Goal: Use online tool/utility: Utilize a website feature to perform a specific function

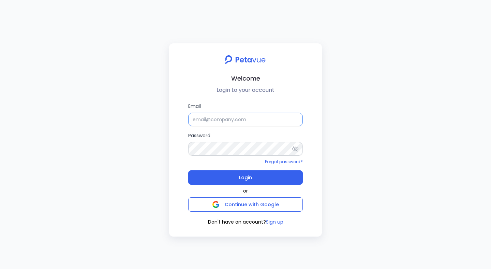
click at [208, 123] on input "Email" at bounding box center [245, 119] width 115 height 14
click at [230, 118] on input "Email" at bounding box center [245, 119] width 115 height 14
type input "[EMAIL_ADDRESS][DOMAIN_NAME]"
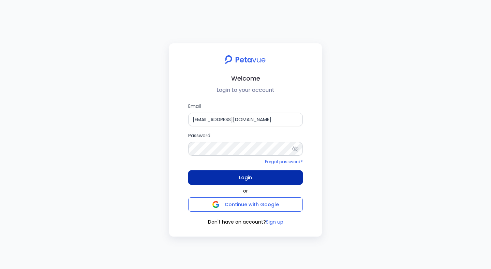
click at [263, 182] on button "Login" at bounding box center [245, 177] width 115 height 14
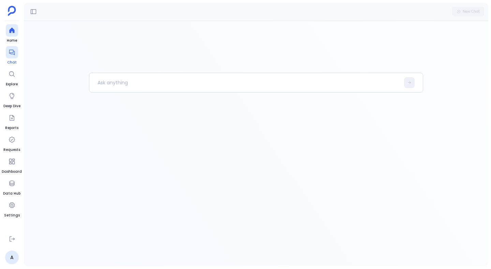
click at [13, 49] on icon at bounding box center [12, 52] width 7 height 7
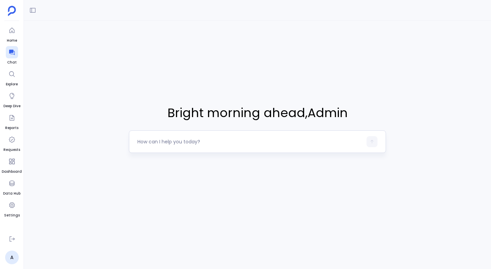
click at [173, 143] on textarea at bounding box center [249, 141] width 225 height 7
click at [36, 7] on button at bounding box center [32, 10] width 11 height 11
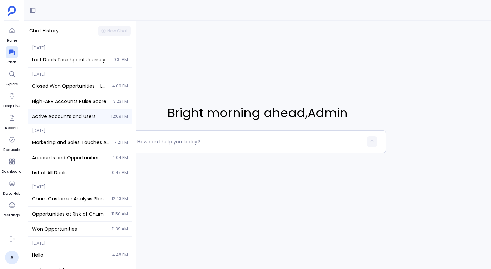
click at [80, 118] on span "Active Accounts and Users" at bounding box center [69, 116] width 75 height 7
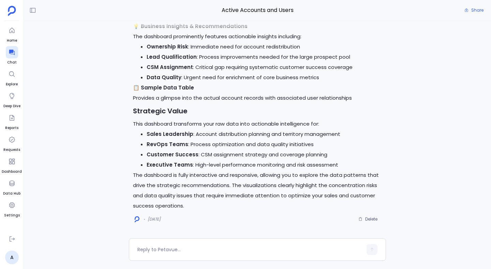
click at [191, 127] on p "This dashboard transforms your raw data into actionable intelligence for:" at bounding box center [257, 124] width 249 height 10
click at [146, 170] on p "The dashboard is fully interactive and responsive, allowing you to explore the …" at bounding box center [257, 190] width 249 height 41
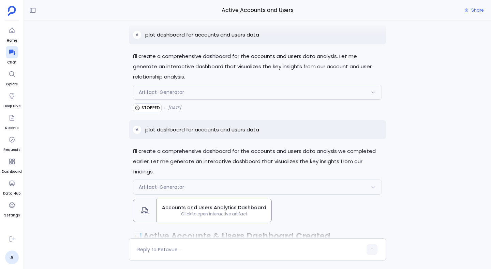
scroll to position [-425, 0]
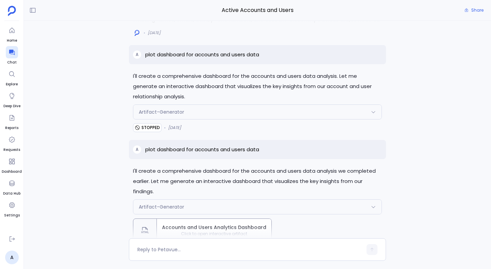
click at [168, 109] on span "Artifact-Generator" at bounding box center [161, 111] width 45 height 7
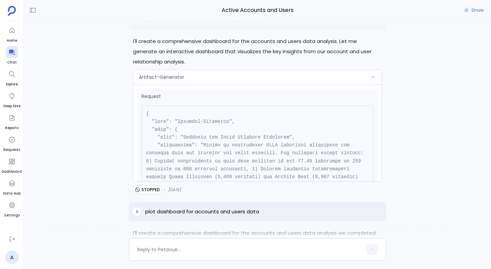
scroll to position [-492, 0]
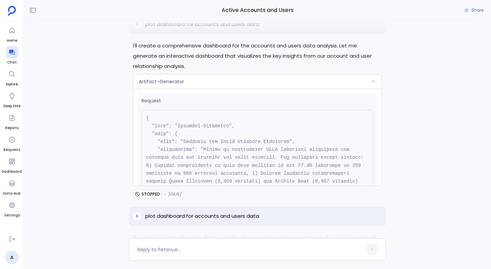
click at [158, 86] on div "Artifact-Generator" at bounding box center [257, 81] width 248 height 14
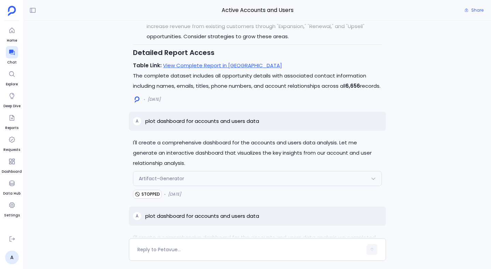
click at [149, 179] on span "Artifact-Generator" at bounding box center [161, 178] width 45 height 7
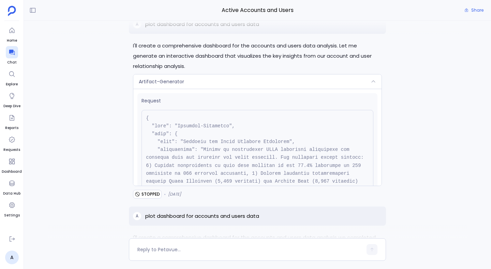
click at [175, 85] on div "Artifact-Generator" at bounding box center [257, 81] width 248 height 14
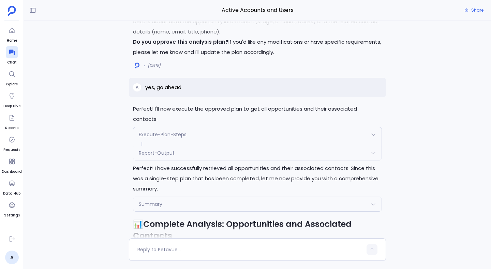
click at [146, 198] on div "Summary" at bounding box center [257, 204] width 248 height 14
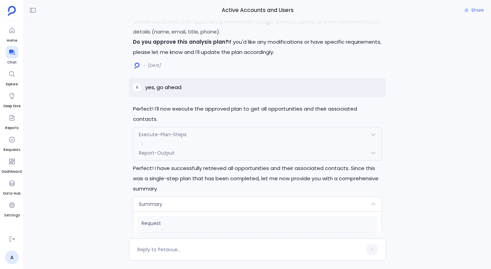
click at [146, 198] on div "Summary" at bounding box center [257, 204] width 248 height 14
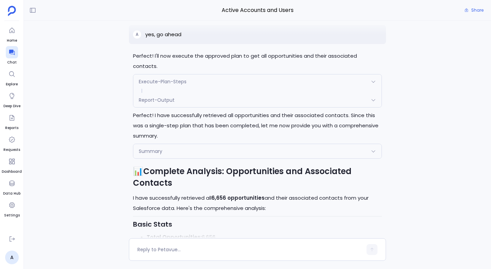
click at [163, 144] on div "Summary" at bounding box center [257, 151] width 248 height 14
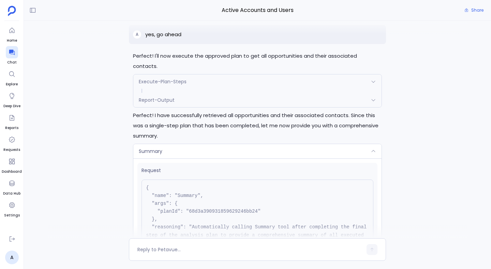
click at [163, 144] on div "Summary" at bounding box center [257, 151] width 248 height 14
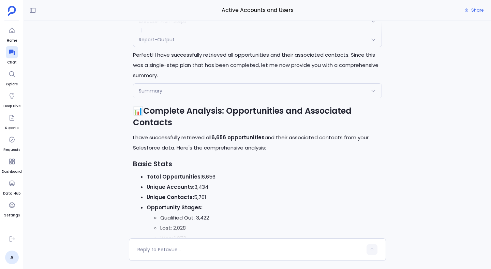
click at [163, 84] on div "Summary" at bounding box center [257, 91] width 248 height 14
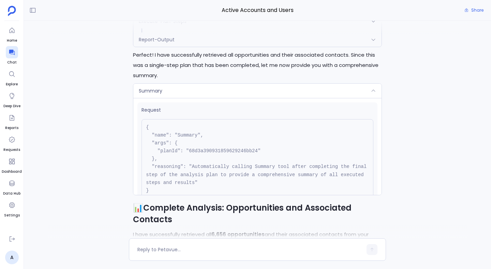
click at [163, 84] on div "Summary" at bounding box center [257, 91] width 248 height 14
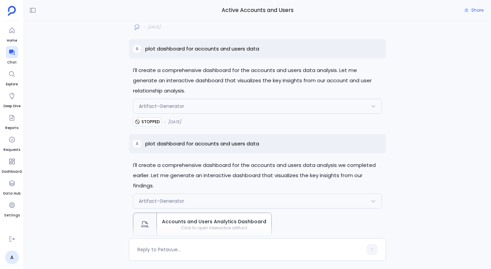
scroll to position [-388, 0]
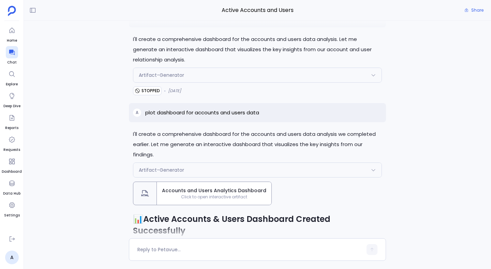
click at [170, 74] on span "Artifact-Generator" at bounding box center [161, 75] width 45 height 7
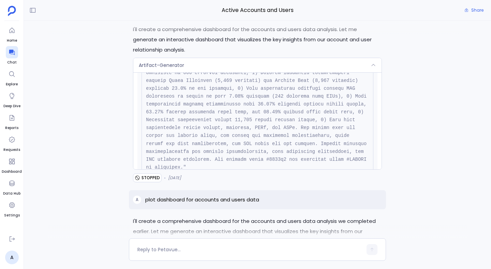
scroll to position [0, 0]
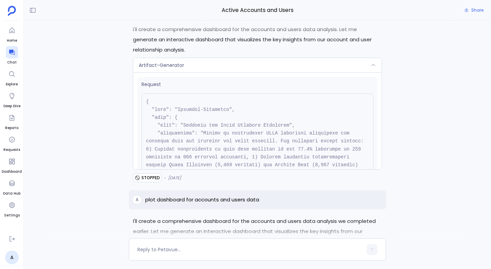
click at [199, 65] on div "Artifact-Generator" at bounding box center [257, 65] width 248 height 14
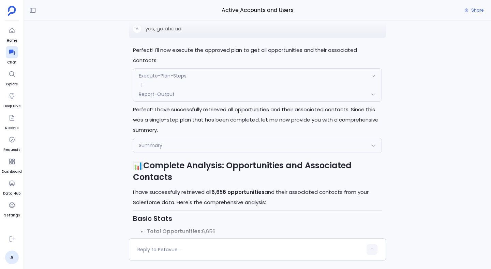
click at [151, 139] on div "Summary" at bounding box center [257, 145] width 248 height 14
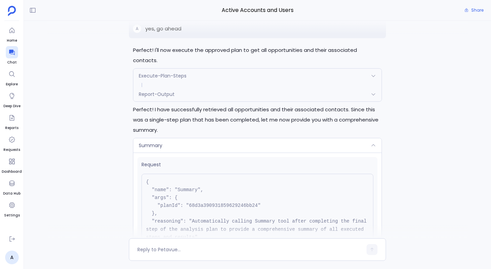
click at [151, 139] on div "Summary" at bounding box center [257, 145] width 248 height 14
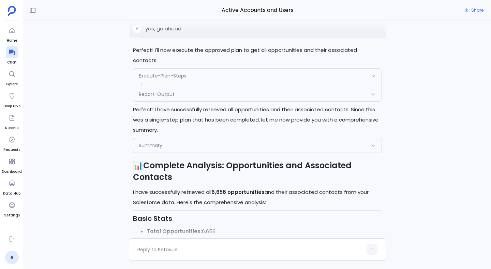
click at [168, 87] on div "Report-Output" at bounding box center [257, 94] width 248 height 14
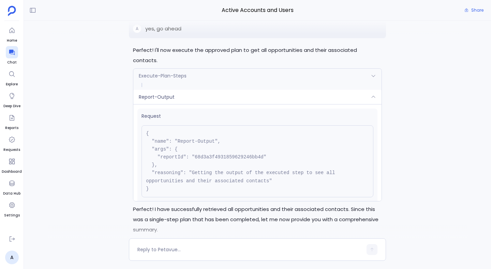
click at [168, 93] on span "Report-Output" at bounding box center [157, 96] width 36 height 7
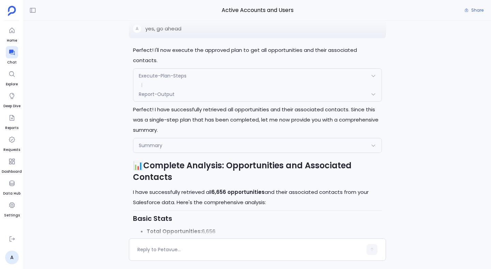
click at [181, 72] on span "Execute-Plan-Steps" at bounding box center [163, 75] width 48 height 7
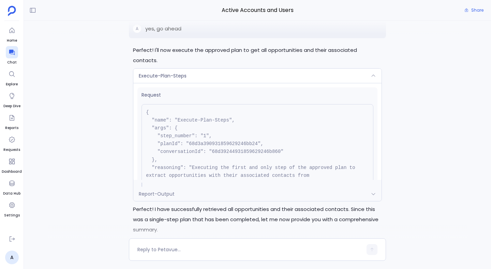
click at [181, 72] on span "Execute-Plan-Steps" at bounding box center [163, 75] width 48 height 7
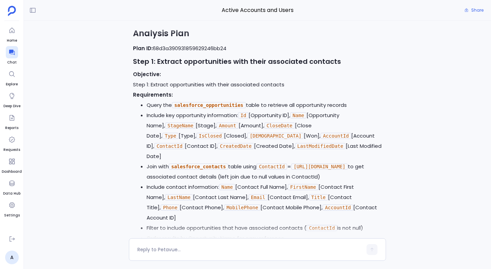
scroll to position [-1951, 0]
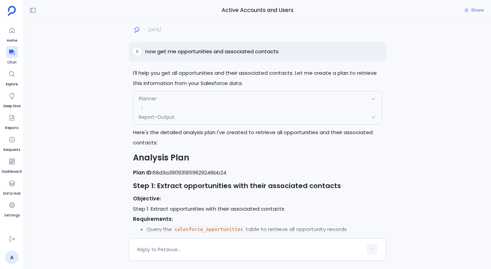
click at [169, 106] on div "Planner" at bounding box center [257, 98] width 248 height 14
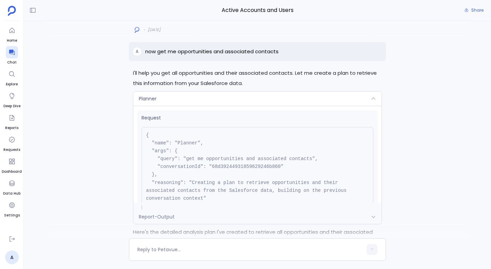
click at [169, 106] on div "Planner" at bounding box center [257, 98] width 248 height 14
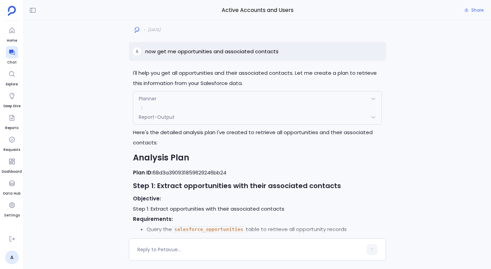
click at [161, 120] on span "Report-Output" at bounding box center [157, 117] width 36 height 7
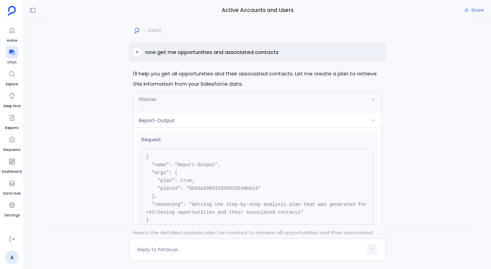
click at [161, 124] on span "Report-Output" at bounding box center [157, 120] width 36 height 7
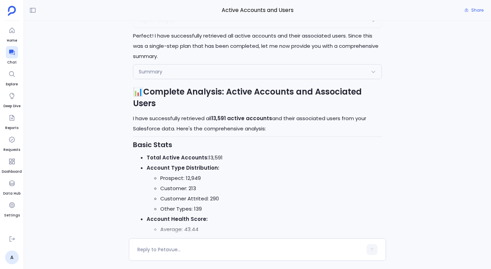
click at [171, 79] on div "Summary" at bounding box center [257, 71] width 248 height 14
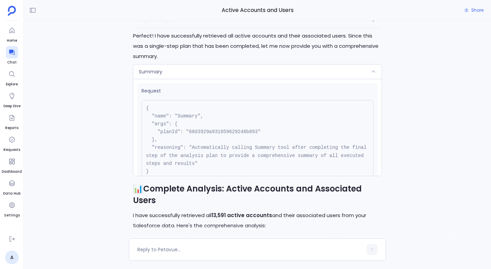
click at [171, 79] on div "Summary" at bounding box center [257, 71] width 248 height 14
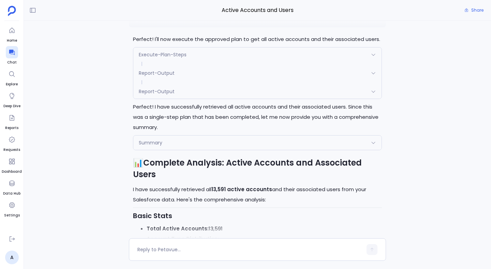
click at [168, 95] on span "Report-Output" at bounding box center [157, 91] width 36 height 7
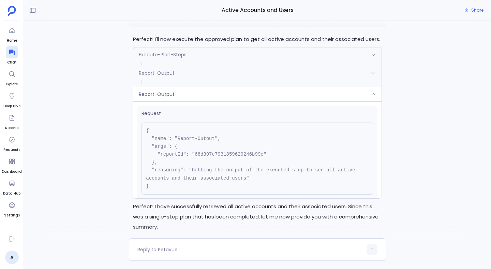
click at [170, 76] on span "Report-Output" at bounding box center [157, 73] width 36 height 7
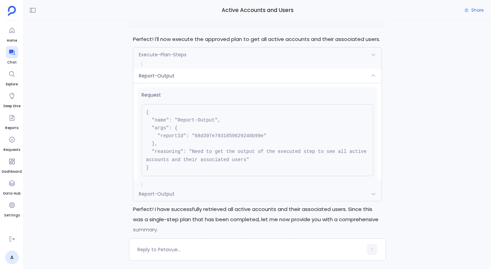
click at [175, 58] on span "Execute-Plan-Steps" at bounding box center [163, 54] width 48 height 7
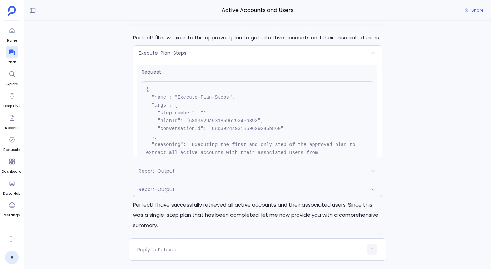
click at [179, 56] on span "Execute-Plan-Steps" at bounding box center [163, 52] width 48 height 7
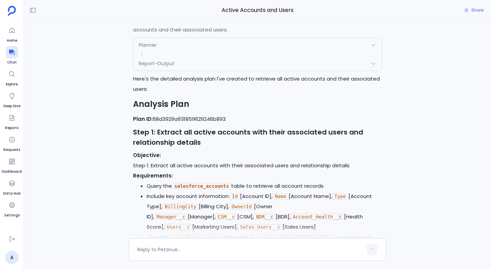
click at [180, 52] on div "Planner" at bounding box center [257, 45] width 248 height 14
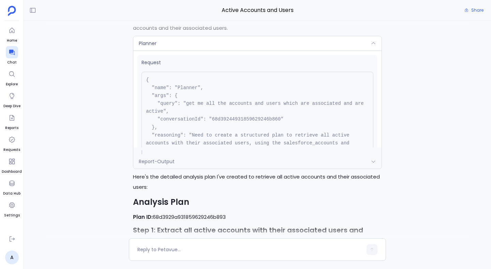
scroll to position [-3554, 0]
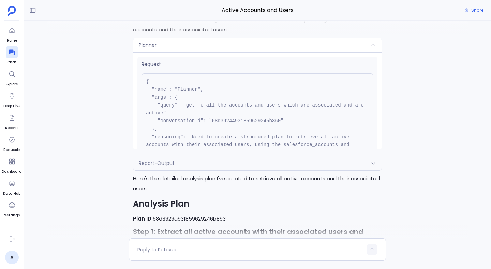
click at [165, 170] on div "Report-Output" at bounding box center [257, 163] width 248 height 14
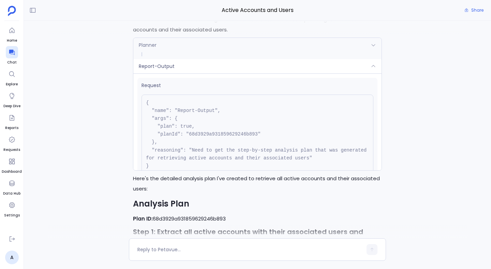
click at [177, 52] on div "Planner" at bounding box center [257, 45] width 248 height 14
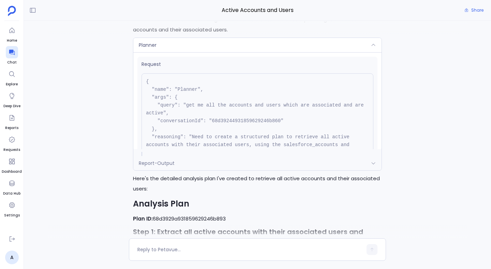
click at [177, 52] on div "Planner" at bounding box center [257, 45] width 248 height 14
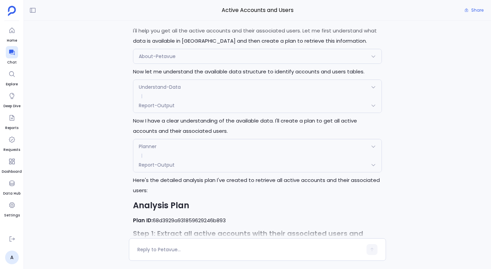
click at [177, 63] on div "About-Petavue" at bounding box center [257, 56] width 248 height 14
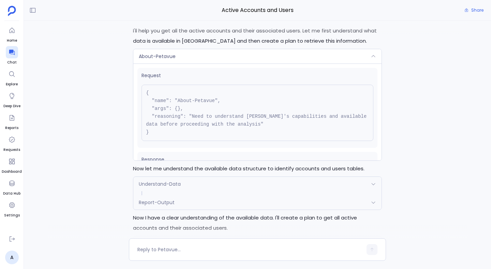
click at [177, 63] on div "About-Petavue" at bounding box center [257, 56] width 248 height 14
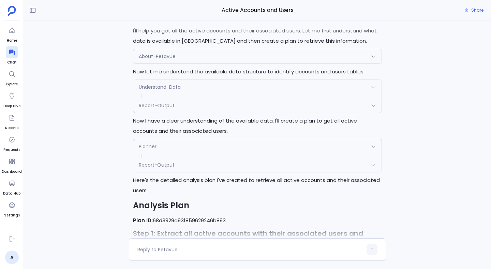
click at [173, 90] on span "Understand-Data" at bounding box center [160, 87] width 42 height 7
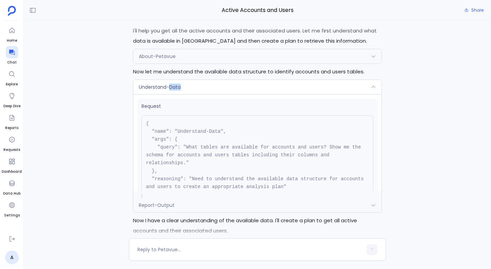
click at [173, 90] on span "Understand-Data" at bounding box center [160, 87] width 42 height 7
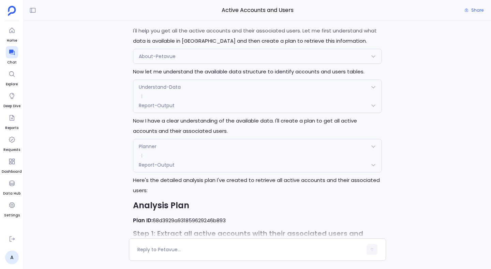
click at [172, 109] on span "Report-Output" at bounding box center [157, 105] width 36 height 7
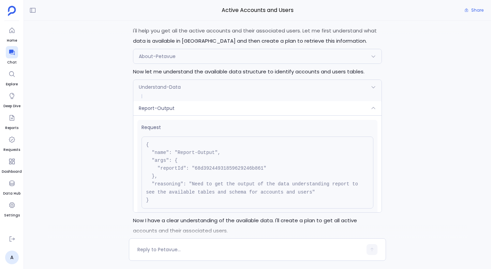
click at [172, 115] on div "Report-Output" at bounding box center [257, 108] width 248 height 14
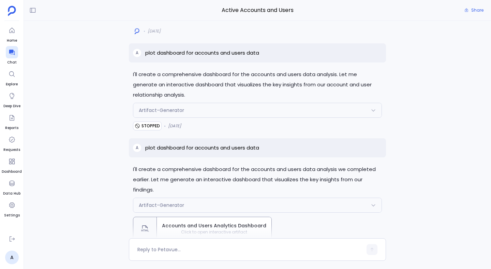
scroll to position [-419, 0]
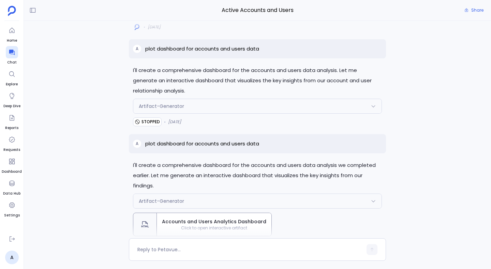
click at [124, 70] on div "I'll create a comprehensive dashboard for the accounts and users data analysis …" at bounding box center [257, 129] width 467 height 217
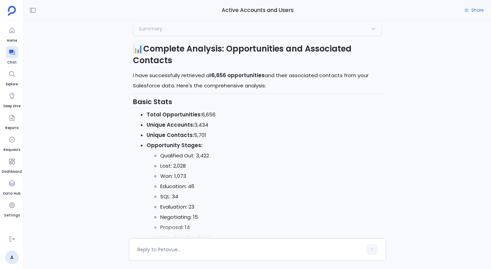
scroll to position [-1568, 0]
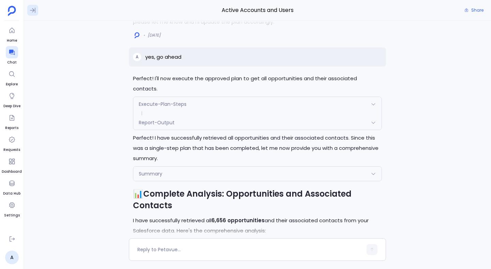
click at [30, 10] on icon at bounding box center [32, 10] width 7 height 7
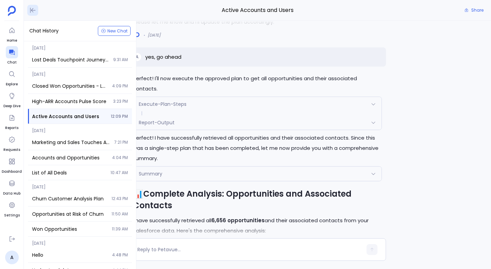
click at [30, 10] on icon at bounding box center [32, 10] width 7 height 7
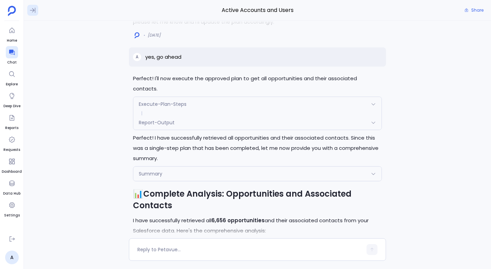
click at [30, 10] on icon at bounding box center [32, 10] width 5 height 5
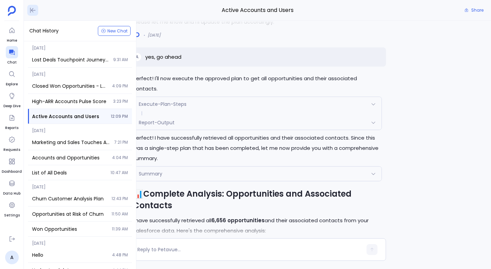
click at [30, 10] on icon at bounding box center [32, 10] width 7 height 7
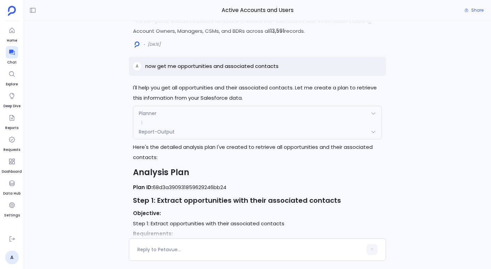
scroll to position [-2067, 0]
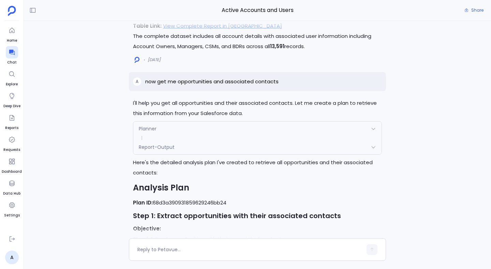
click at [150, 132] on span "Planner" at bounding box center [148, 128] width 18 height 7
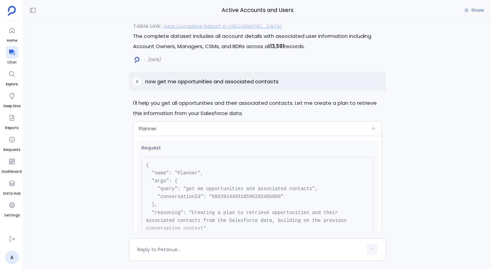
click at [150, 132] on span "Planner" at bounding box center [148, 128] width 18 height 7
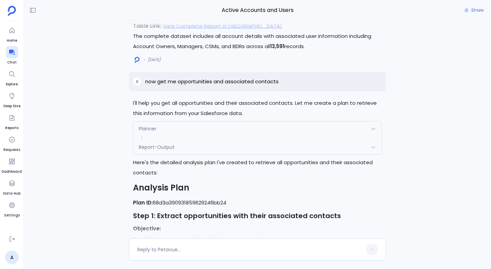
click at [151, 154] on div "Report-Output" at bounding box center [257, 147] width 248 height 14
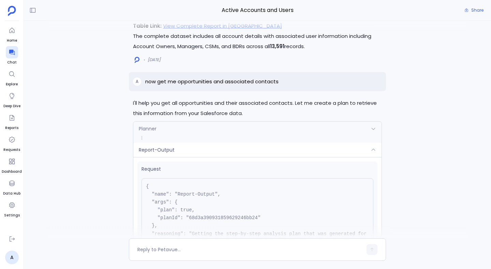
click at [151, 157] on div "Report-Output" at bounding box center [257, 149] width 248 height 14
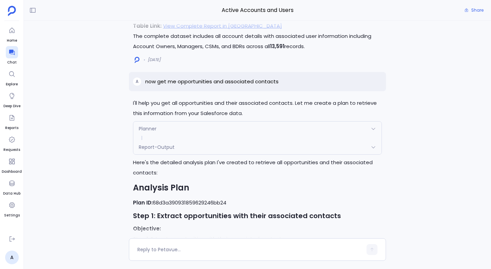
click at [145, 132] on span "Planner" at bounding box center [148, 128] width 18 height 7
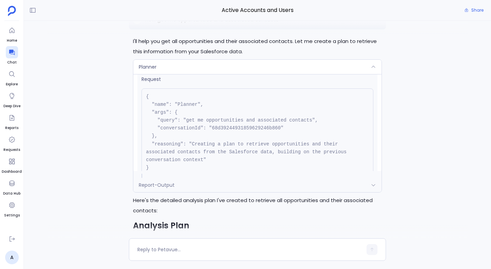
scroll to position [0, 0]
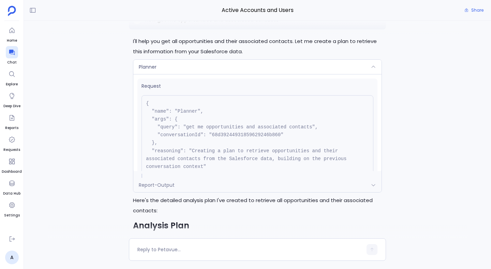
click at [164, 154] on pre "{ "name": "Planner", "args": { "query": "get me opportunities and associated co…" at bounding box center [257, 139] width 232 height 88
click at [162, 149] on pre "{ "name": "Planner", "args": { "query": "get me opportunities and associated co…" at bounding box center [257, 139] width 232 height 88
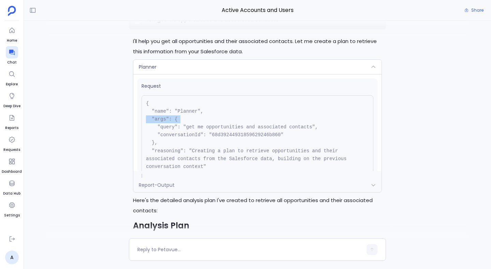
click at [162, 149] on pre "{ "name": "Planner", "args": { "query": "get me opportunities and associated co…" at bounding box center [257, 139] width 232 height 88
click at [150, 74] on div "Planner" at bounding box center [257, 67] width 248 height 14
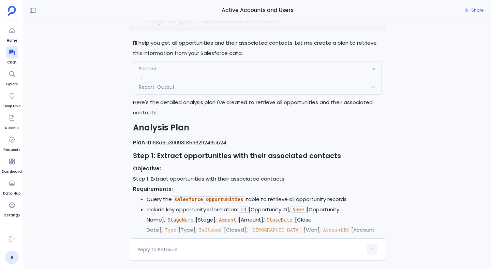
scroll to position [-2005, 0]
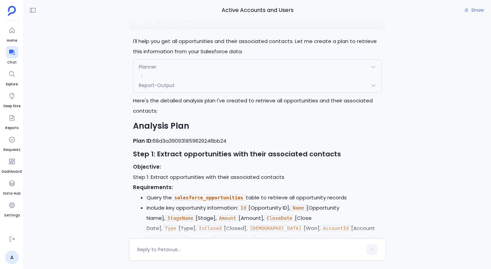
click at [124, 100] on div "I'll create a comprehensive dashboard for the accounts and users data analysis …" at bounding box center [257, 129] width 467 height 217
click at [128, 115] on div "I'll create a comprehensive dashboard for the accounts and users data analysis …" at bounding box center [257, 129] width 467 height 217
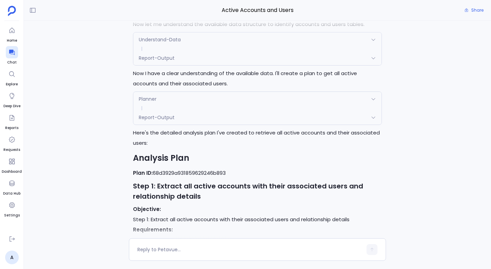
scroll to position [-3556, 0]
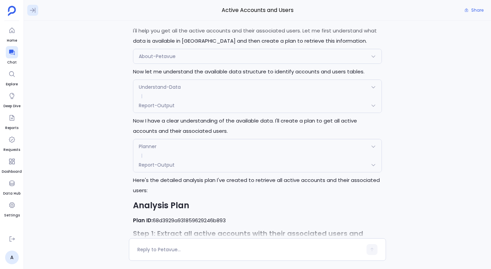
click at [29, 7] on button at bounding box center [32, 10] width 11 height 11
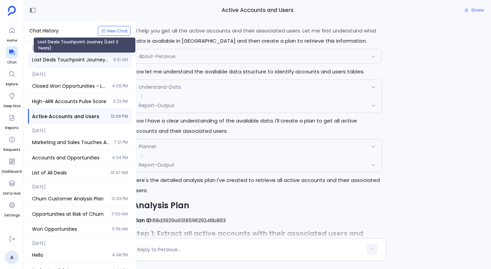
click at [81, 59] on span "Lost Deals Touchpoint Journey (Last 2 Years)" at bounding box center [70, 59] width 77 height 7
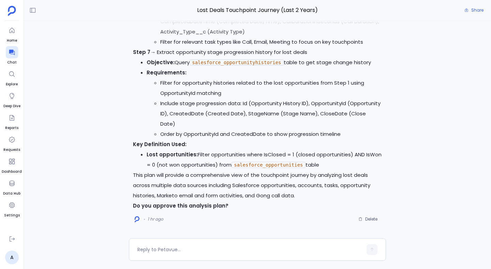
click at [236, 9] on span "Lost Deals Touchpoint Journey (Last 2 Years)" at bounding box center [257, 10] width 257 height 9
copy div "Lost Deals Touchpoint Journey (Last 2 Years) Share"
click at [179, 128] on li "Include stage progression data: Id (Opportunity History ID), OpportunityId (Opp…" at bounding box center [271, 113] width 222 height 31
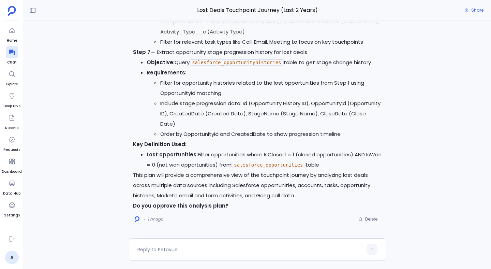
click at [243, 7] on span "Lost Deals Touchpoint Journey (Last 2 Years)" at bounding box center [257, 10] width 257 height 9
copy div "Lost Deals Touchpoint Journey (Last 2 Years) Share"
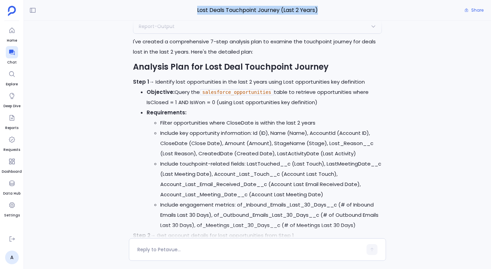
scroll to position [-787, 0]
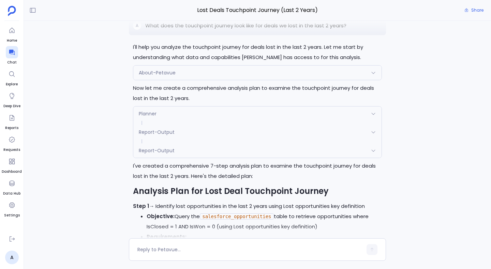
click at [207, 62] on p "I'll help you analyze the touchpoint journey for deals lost in the last 2 years…" at bounding box center [257, 52] width 249 height 20
click at [210, 62] on p "I'll help you analyze the touchpoint journey for deals lost in the last 2 years…" at bounding box center [257, 52] width 249 height 20
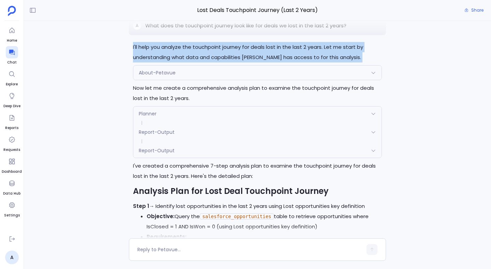
click at [210, 62] on p "I'll help you analyze the touchpoint journey for deals lost in the last 2 years…" at bounding box center [257, 52] width 249 height 20
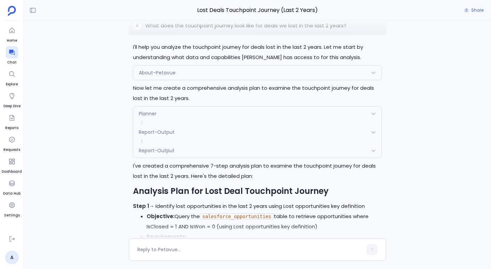
click at [136, 62] on p "I'll help you analyze the touchpoint journey for deals lost in the last 2 years…" at bounding box center [257, 52] width 249 height 20
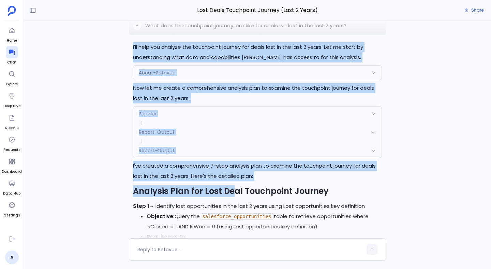
drag, startPoint x: 131, startPoint y: 64, endPoint x: 233, endPoint y: 209, distance: 177.2
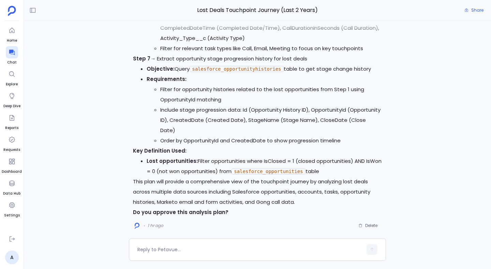
scroll to position [0, 0]
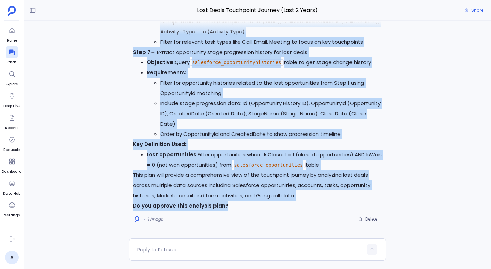
click at [246, 201] on p "Do you approve this analysis plan?" at bounding box center [257, 205] width 249 height 10
copy div "I'll help you analyze the touchpoint journey for deals lost in the last 2 years…"
click at [257, 201] on p "Do you approve this analysis plan?" at bounding box center [257, 205] width 249 height 10
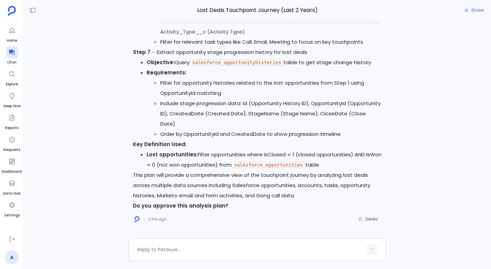
click at [87, 146] on div "I'll help you analyze the touchpoint journey for deals lost in the last 2 years…" at bounding box center [257, 129] width 467 height 217
